Goal: Information Seeking & Learning: Compare options

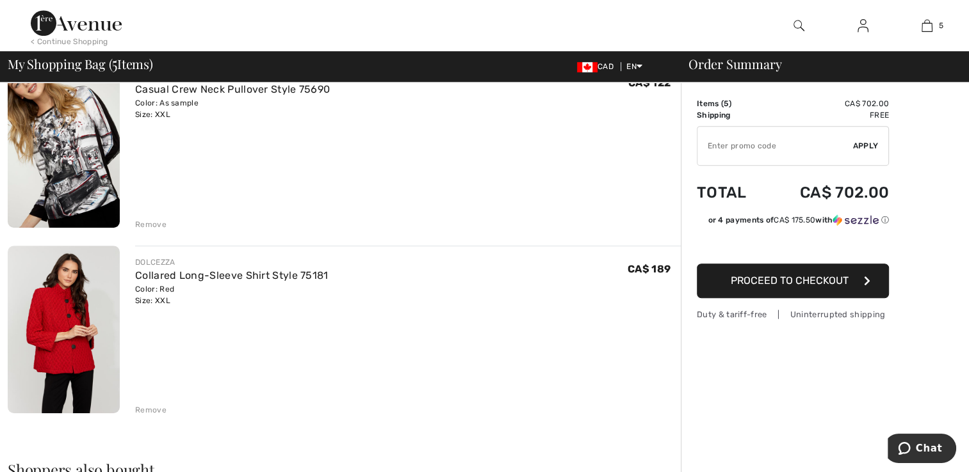
scroll to position [689, 0]
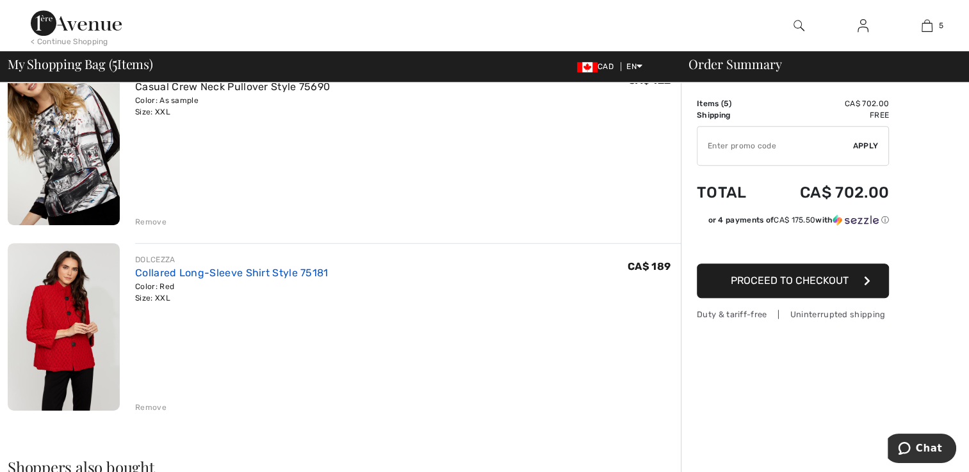
click at [145, 277] on link "Collared Long-Sleeve Shirt Style 75181" at bounding box center [231, 273] width 193 height 12
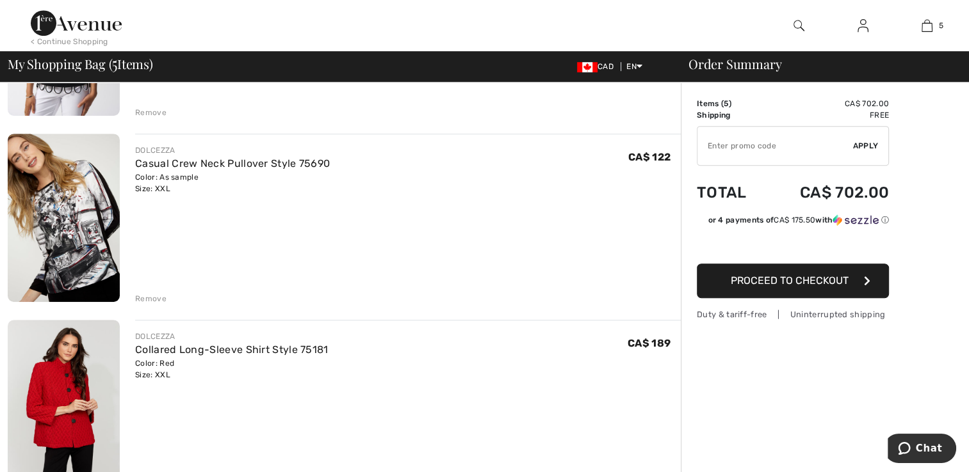
scroll to position [508, 0]
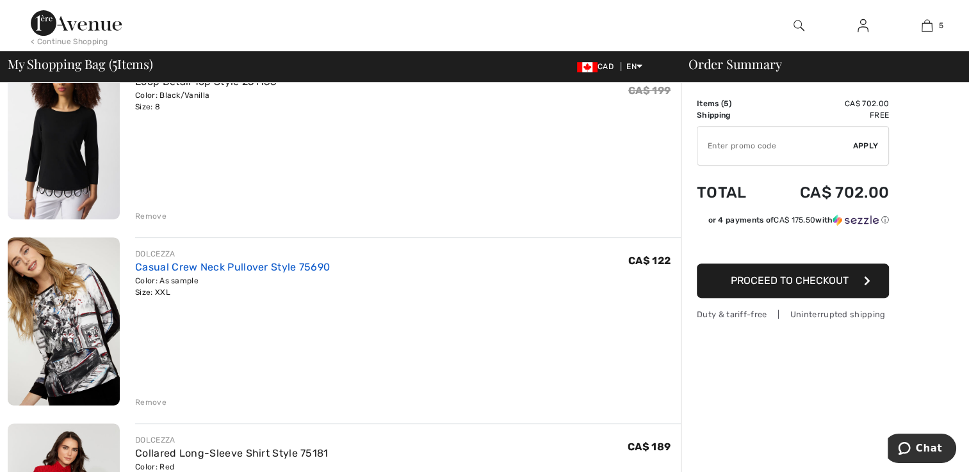
click at [202, 262] on link "Casual Crew Neck Pullover Style 75690" at bounding box center [232, 267] width 195 height 12
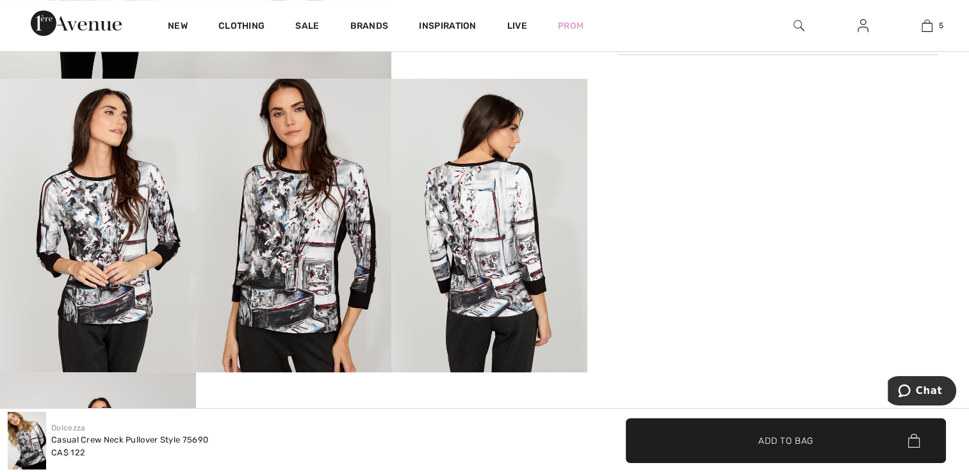
scroll to position [732, 0]
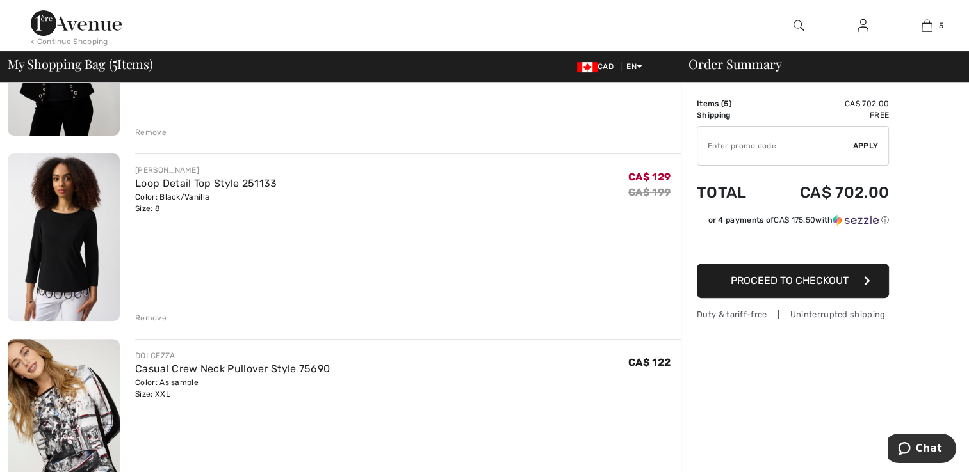
scroll to position [350, 0]
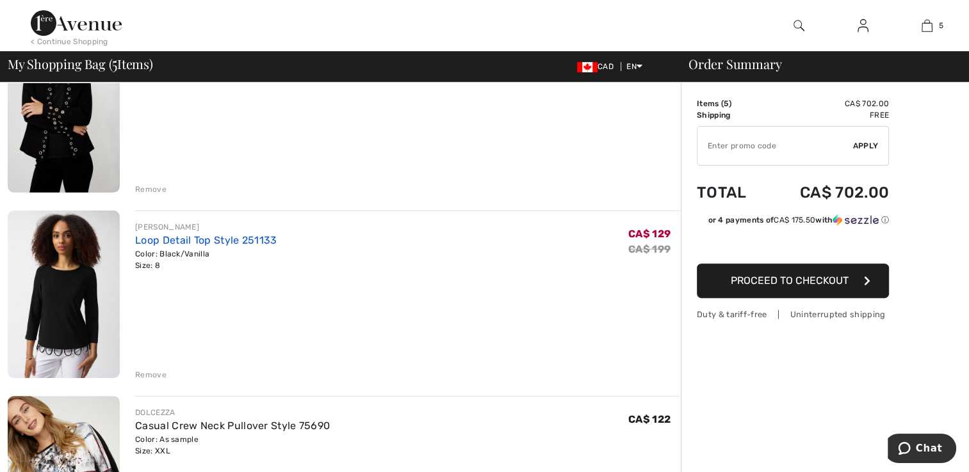
click at [180, 241] on link "Loop Detail Top Style 251133" at bounding box center [205, 240] width 141 height 12
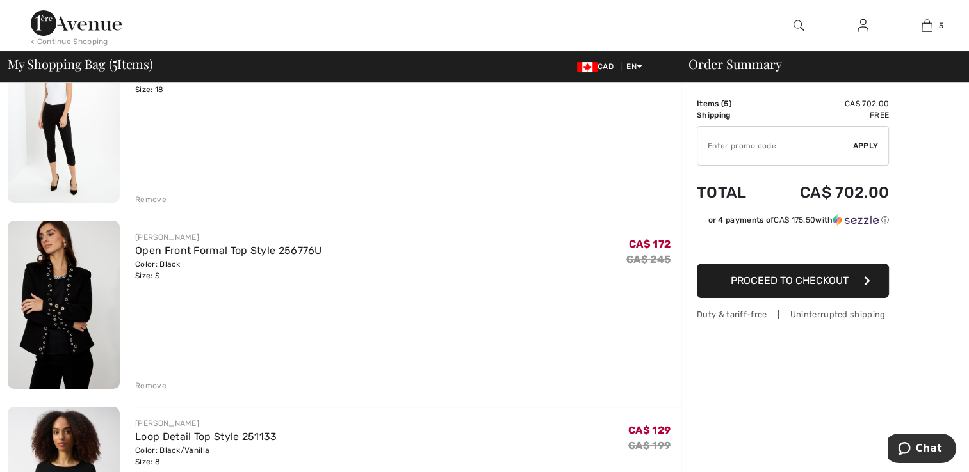
scroll to position [120, 0]
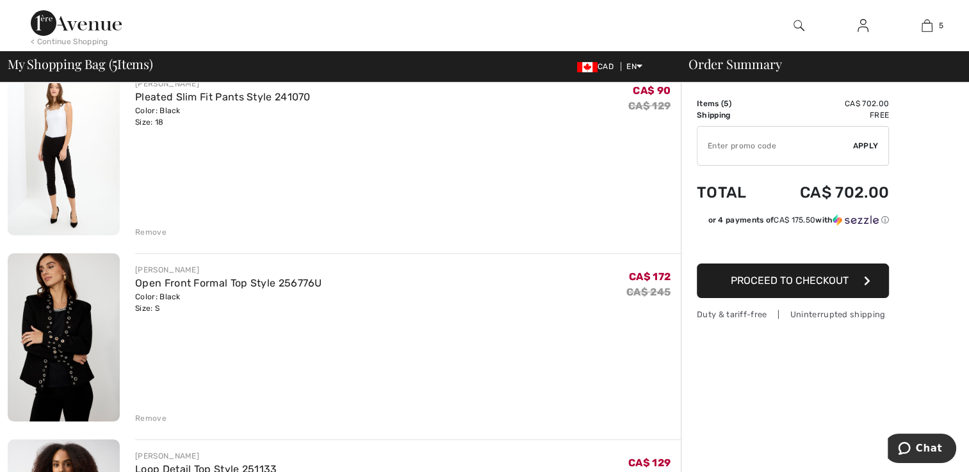
click at [157, 287] on link "Open Front Formal Top Style 256776U" at bounding box center [228, 283] width 187 height 12
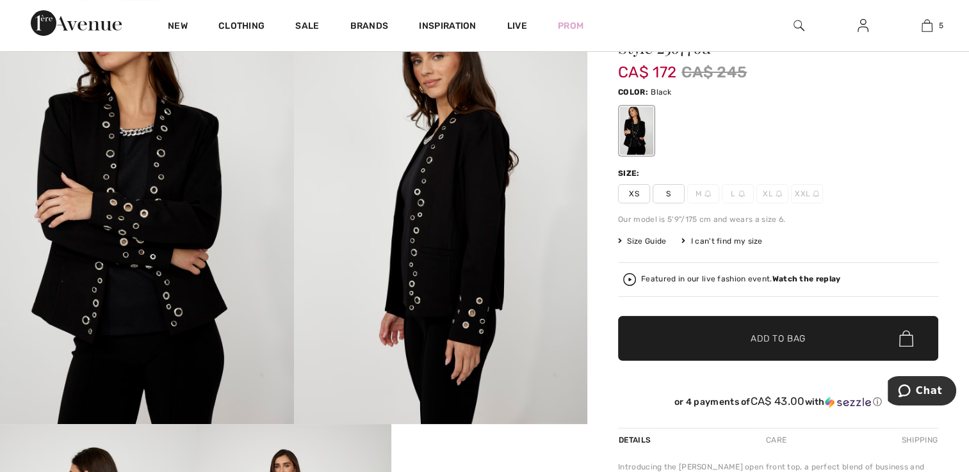
scroll to position [83, 0]
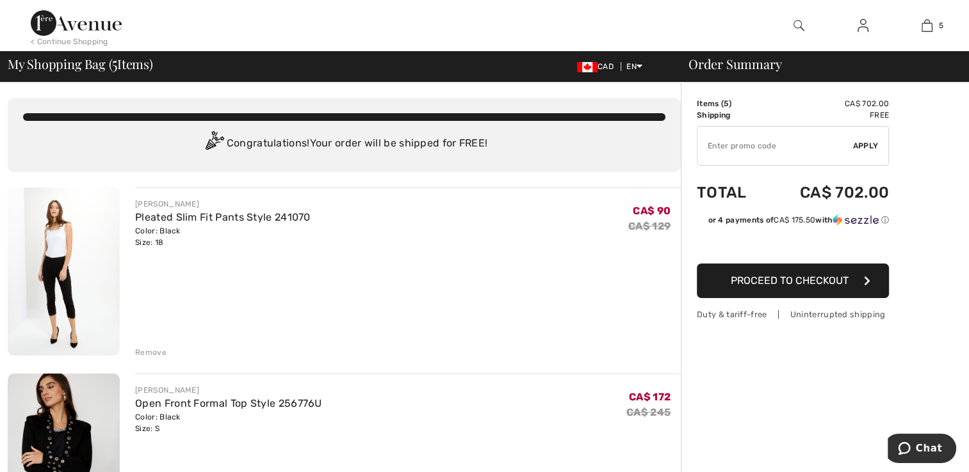
click at [186, 219] on link "Pleated Slim Fit Pants Style 241070" at bounding box center [222, 217] width 175 height 12
